Goal: Use online tool/utility: Utilize a website feature to perform a specific function

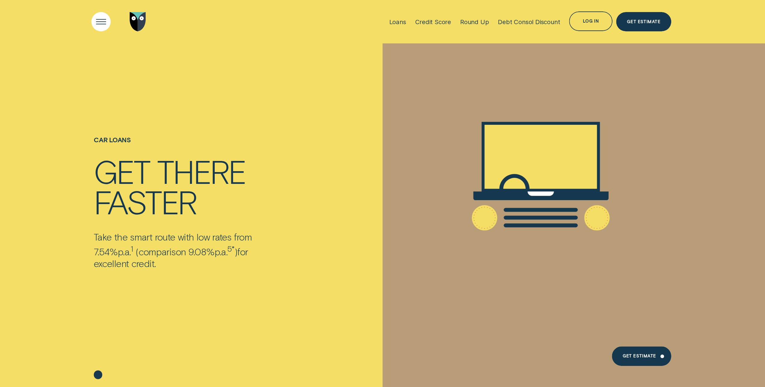
click at [100, 25] on div "Open Menu" at bounding box center [101, 22] width 28 height 28
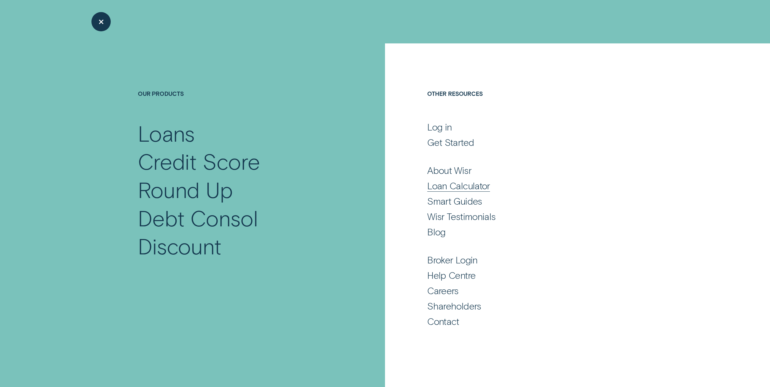
click at [469, 182] on div "Loan Calculator" at bounding box center [458, 186] width 63 height 12
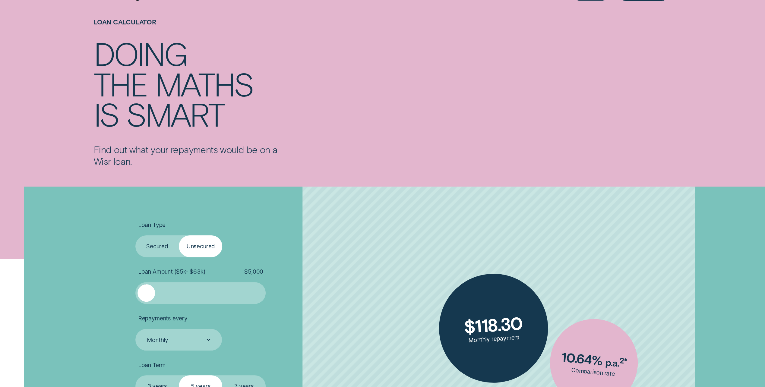
scroll to position [60, 0]
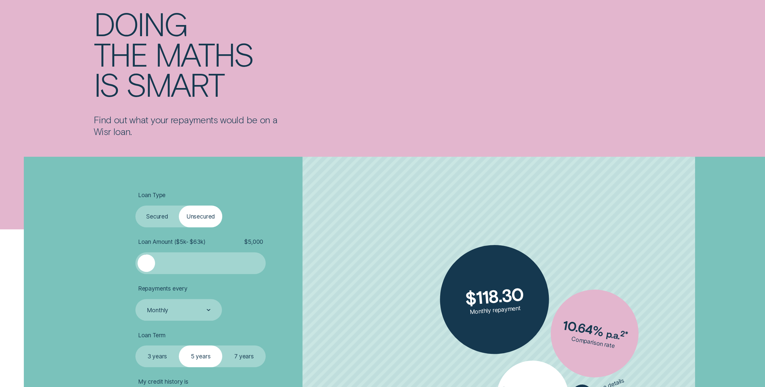
click at [158, 216] on label "Secured" at bounding box center [156, 217] width 43 height 22
click at [135, 206] on input "Secured" at bounding box center [135, 206] width 0 height 0
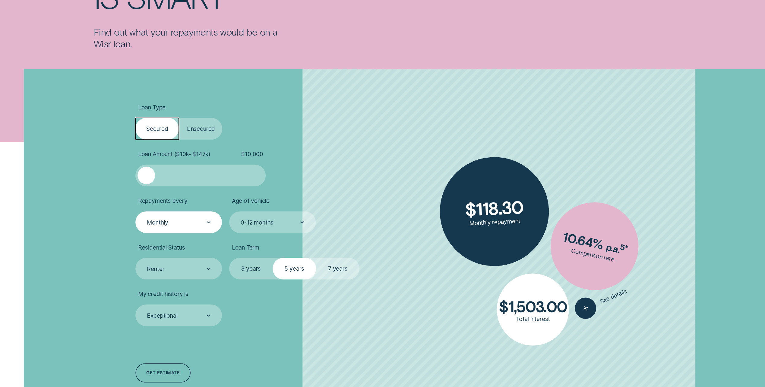
scroll to position [151, 0]
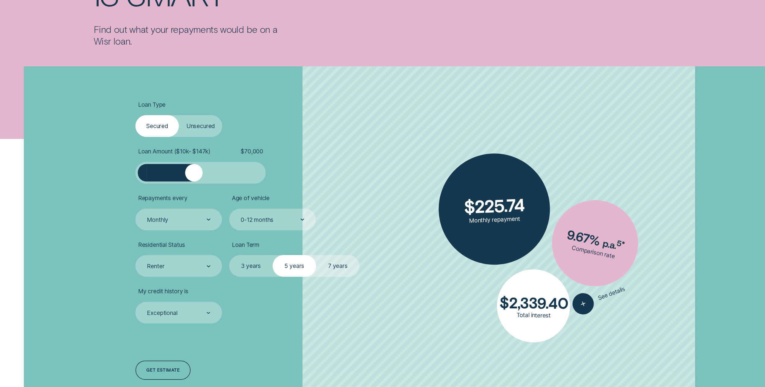
drag, startPoint x: 150, startPoint y: 174, endPoint x: 194, endPoint y: 176, distance: 44.1
click at [194, 176] on div at bounding box center [194, 173] width 18 height 18
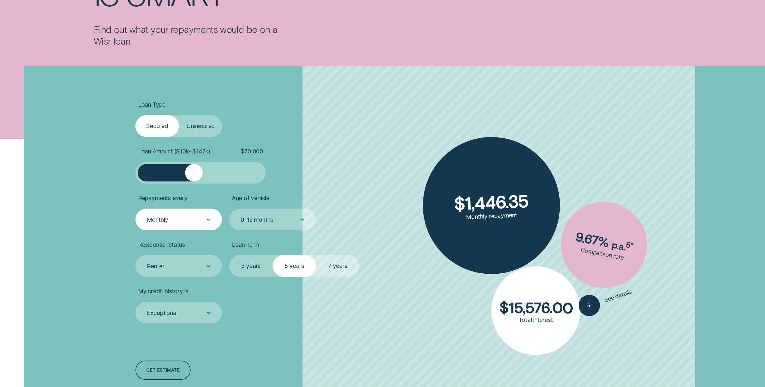
click at [215, 221] on div "Monthly" at bounding box center [178, 220] width 87 height 22
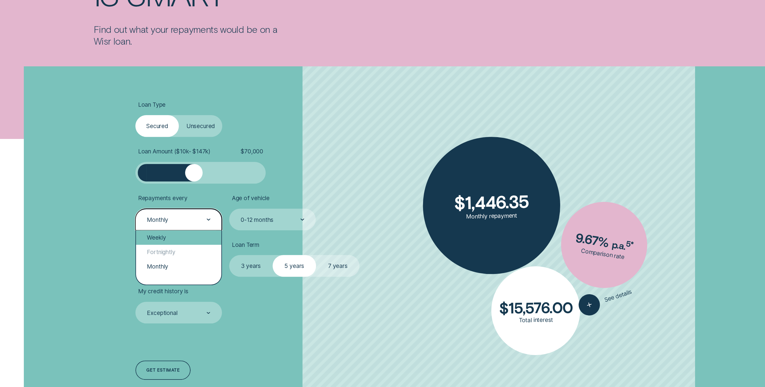
click at [184, 237] on div "Weekly" at bounding box center [178, 238] width 85 height 14
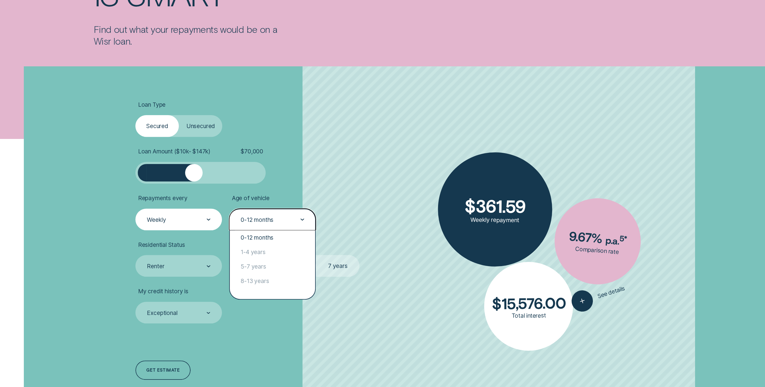
click at [304, 223] on div at bounding box center [303, 219] width 4 height 21
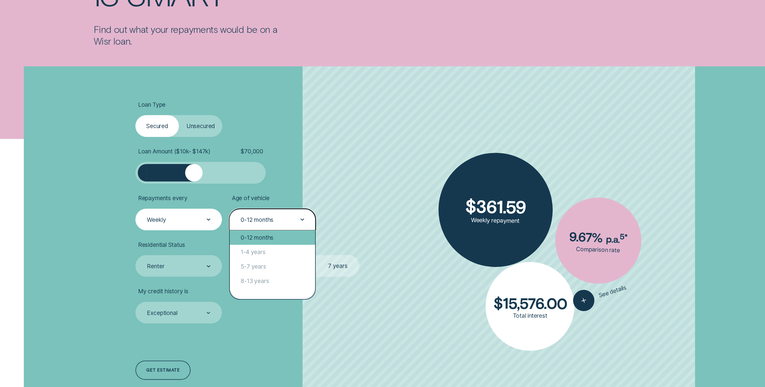
click at [288, 240] on div "0-12 months" at bounding box center [272, 238] width 85 height 14
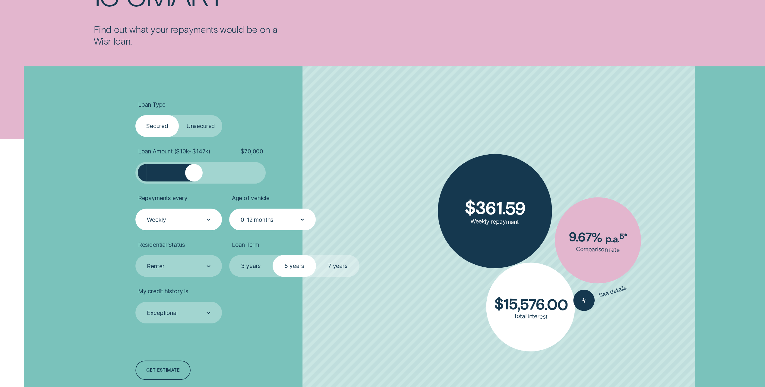
click at [342, 272] on label "7 years" at bounding box center [337, 266] width 43 height 22
click at [316, 255] on input "7 years" at bounding box center [316, 255] width 0 height 0
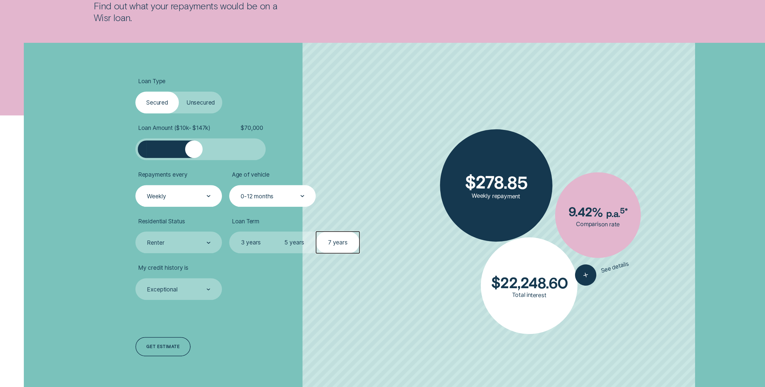
scroll to position [211, 0]
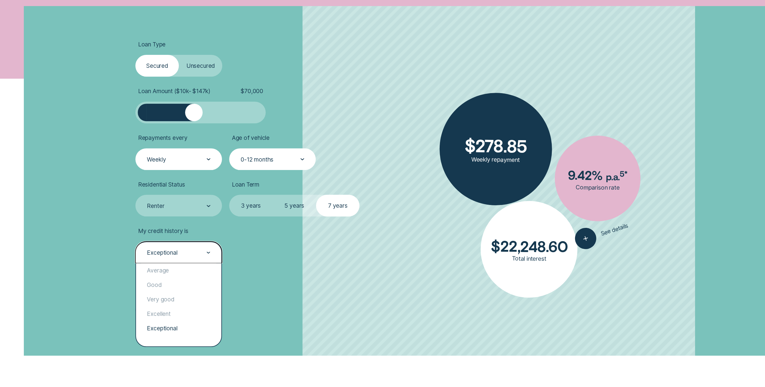
click at [209, 256] on div at bounding box center [209, 252] width 4 height 21
click at [181, 285] on div "Good" at bounding box center [178, 285] width 85 height 14
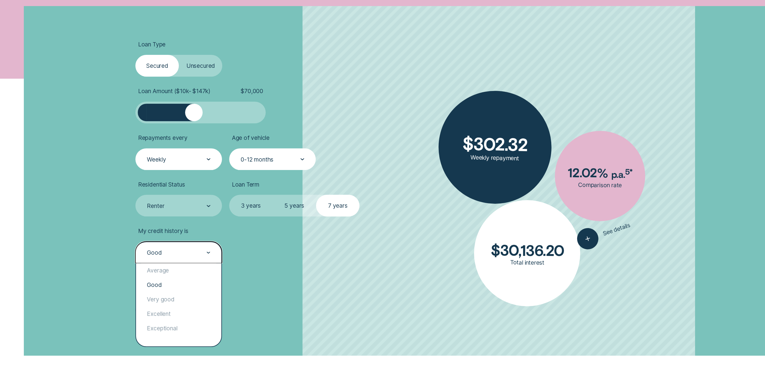
click at [211, 250] on div "Good" at bounding box center [178, 253] width 87 height 22
click at [178, 299] on div "Very good" at bounding box center [178, 299] width 85 height 14
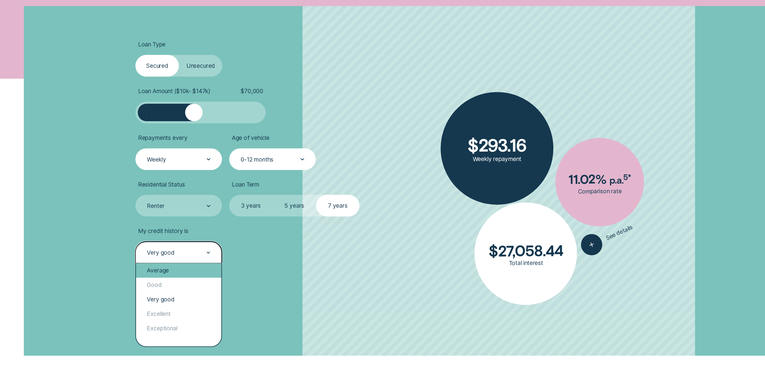
drag, startPoint x: 205, startPoint y: 257, endPoint x: 199, endPoint y: 271, distance: 15.1
click at [205, 257] on div "Very good" at bounding box center [178, 253] width 87 height 22
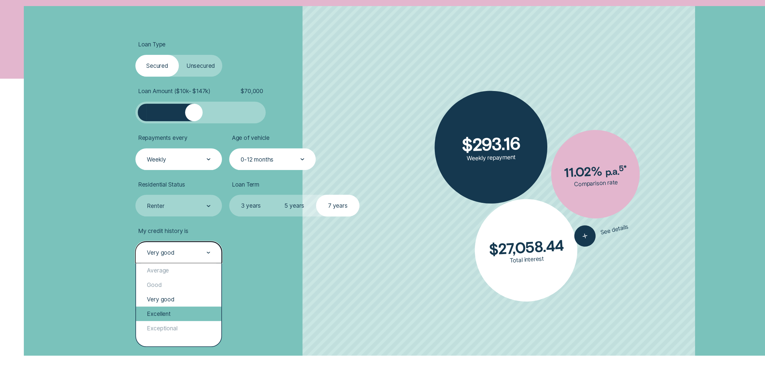
click at [175, 310] on div "Excellent" at bounding box center [178, 314] width 85 height 14
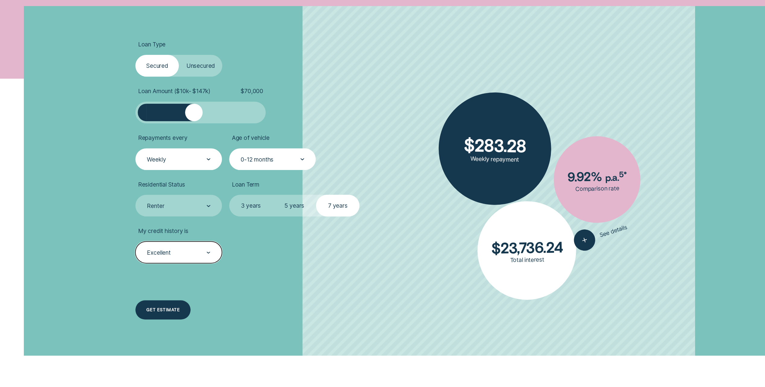
click at [177, 314] on div "Get estimate" at bounding box center [162, 311] width 55 height 20
